Goal: Transaction & Acquisition: Purchase product/service

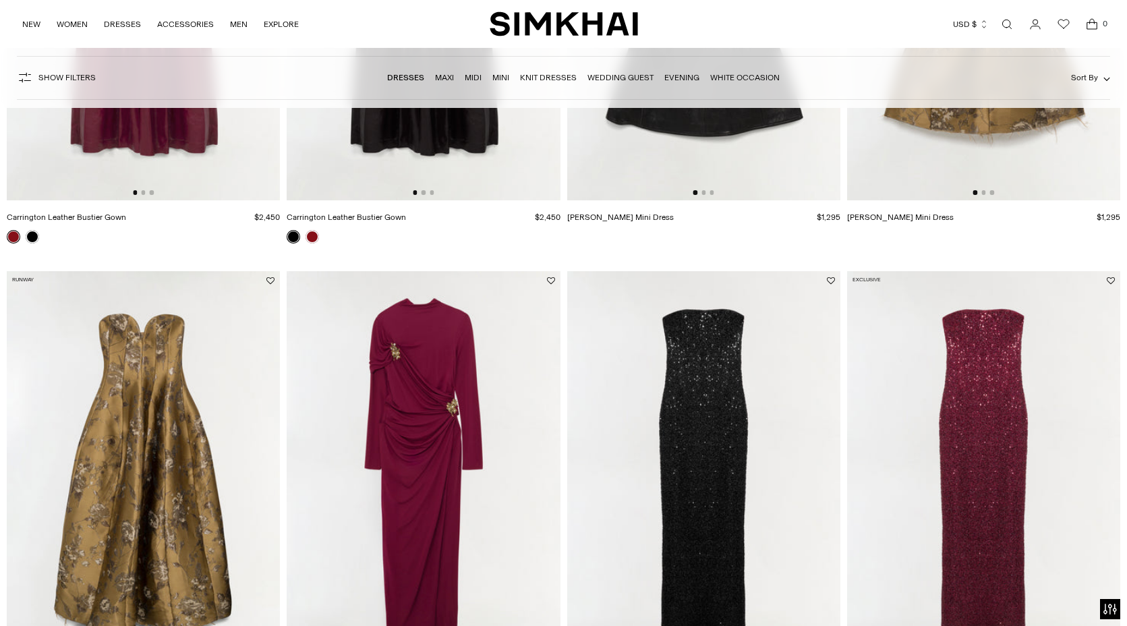
scroll to position [877, 0]
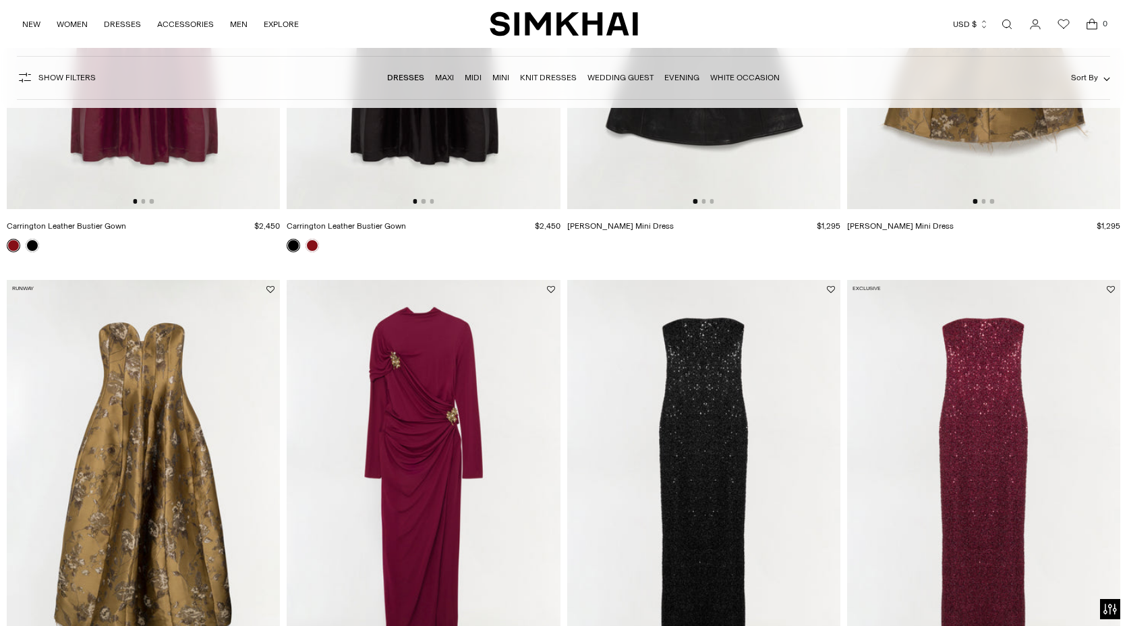
click at [407, 74] on link "Dresses" at bounding box center [405, 77] width 37 height 9
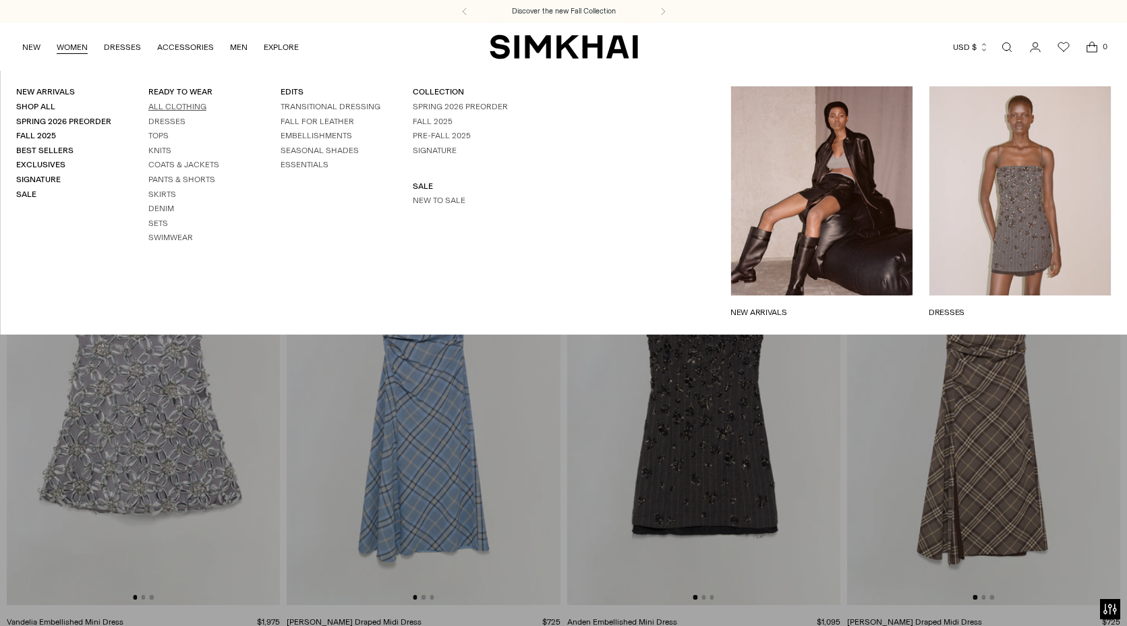
click at [187, 103] on link "All Clothing" at bounding box center [177, 106] width 58 height 9
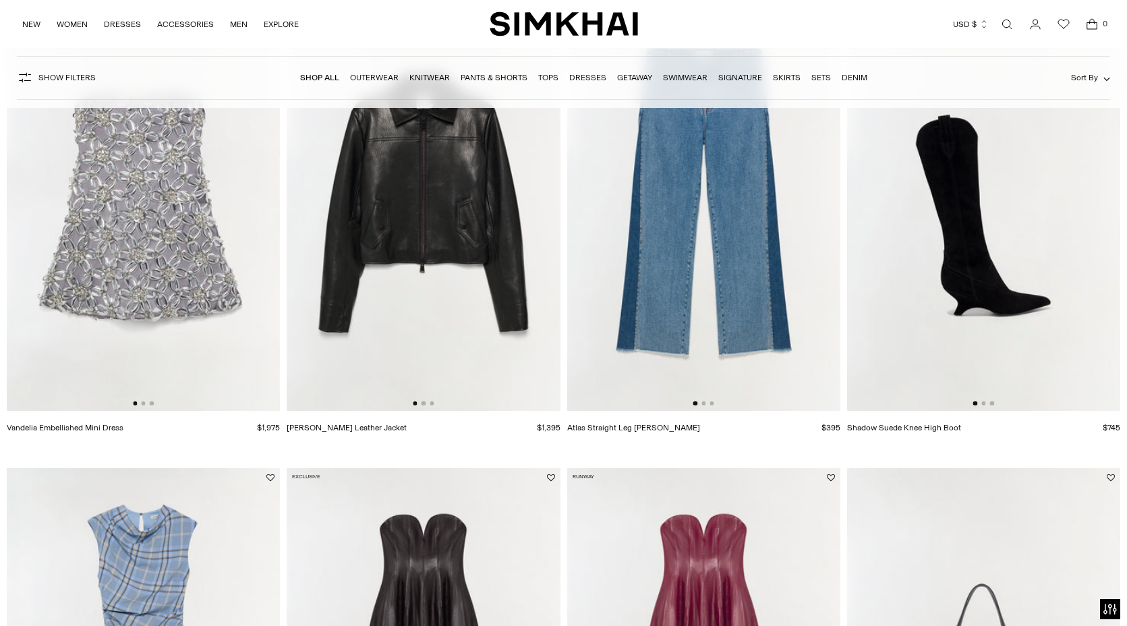
scroll to position [1416, 0]
